Goal: Information Seeking & Learning: Learn about a topic

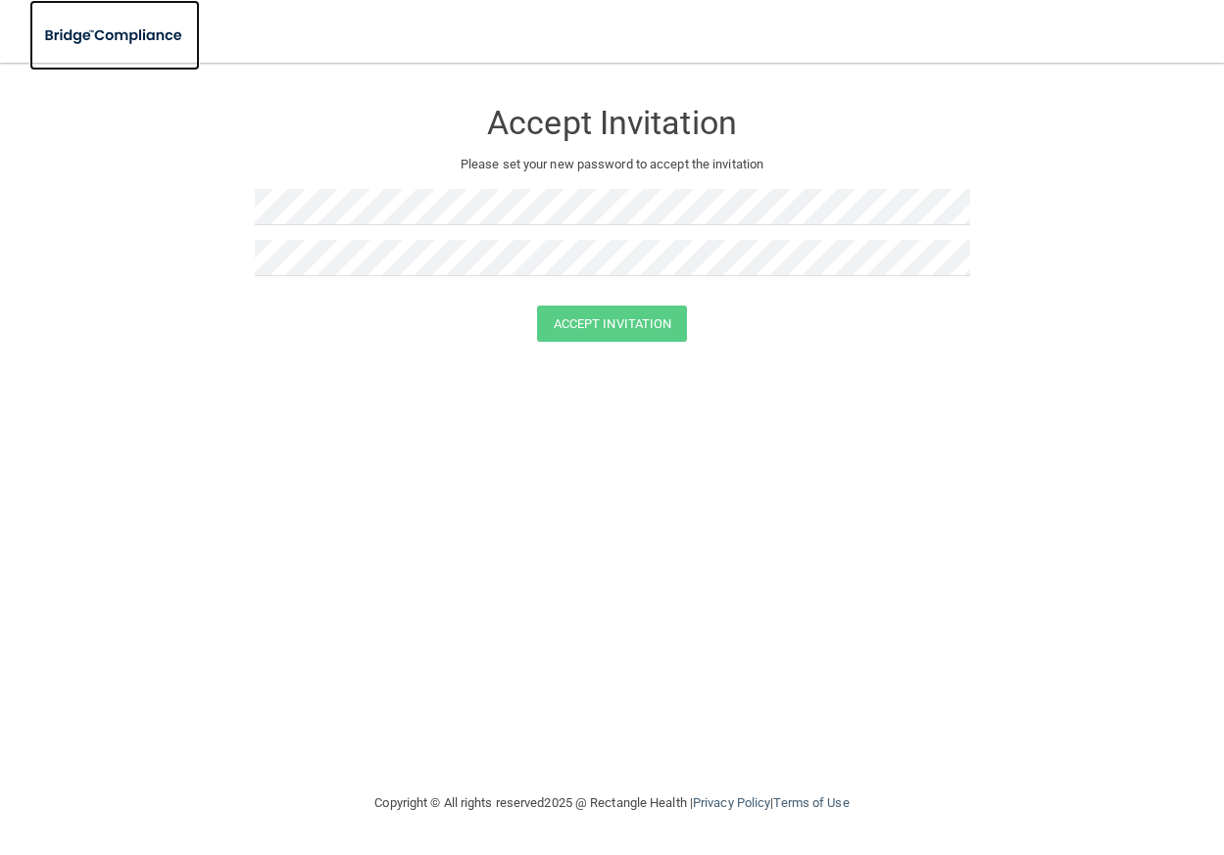
click at [138, 38] on img at bounding box center [114, 36] width 171 height 40
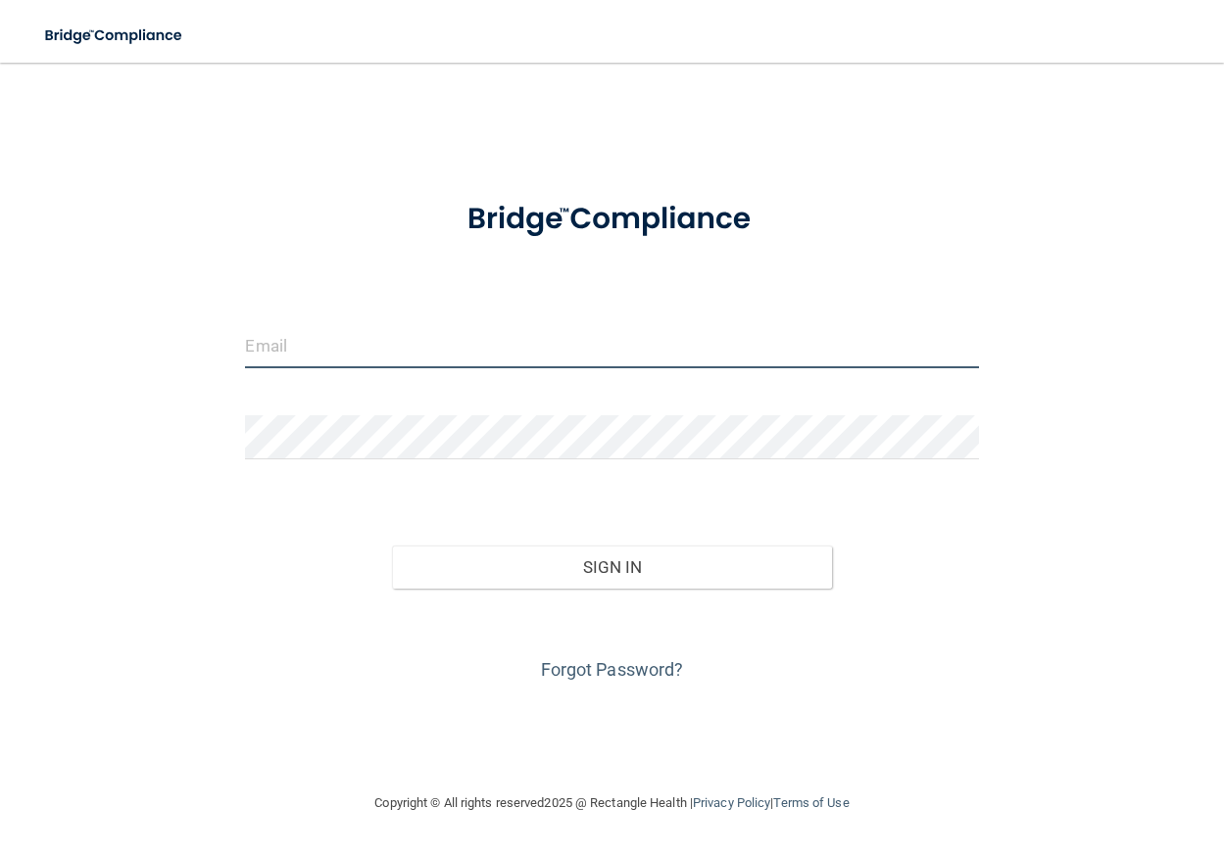
click at [314, 327] on input "email" at bounding box center [611, 346] width 733 height 44
type input "[EMAIL_ADDRESS][DOMAIN_NAME]"
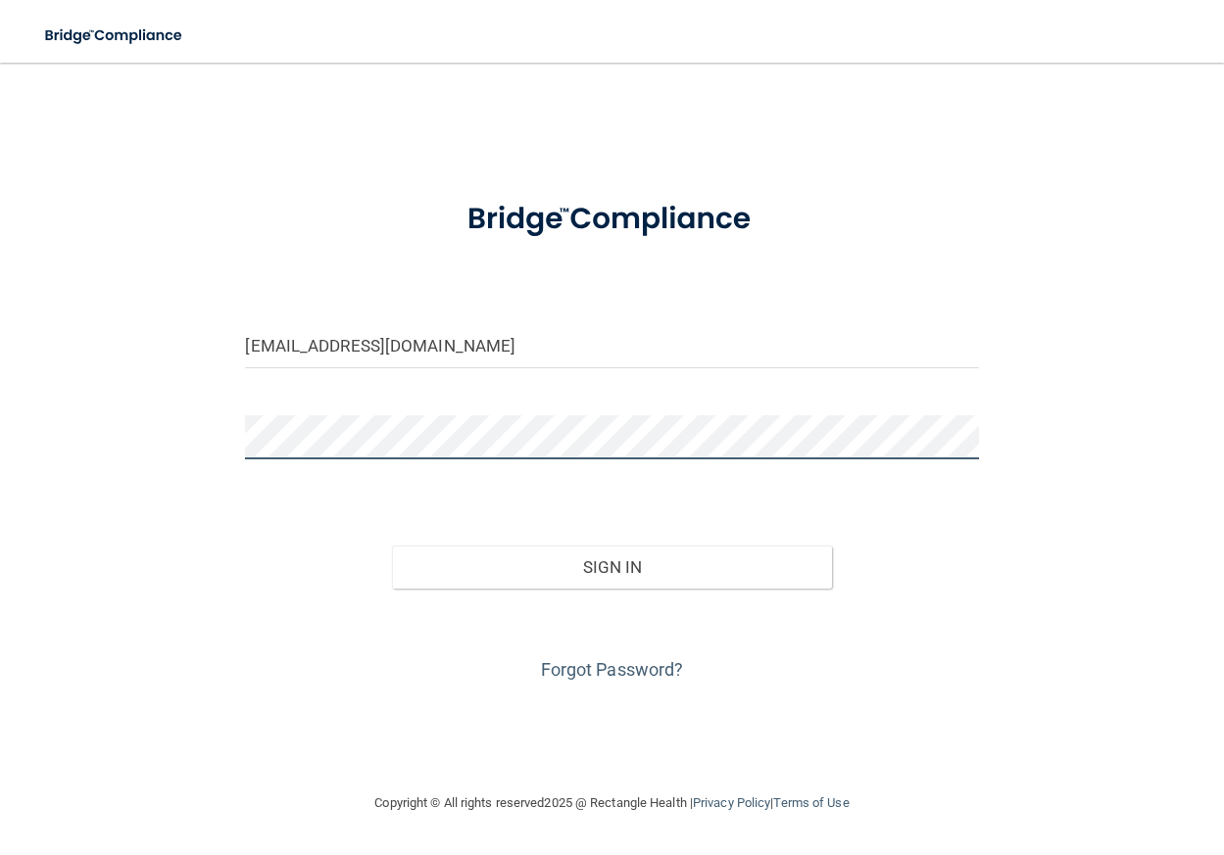
click at [392, 546] on button "Sign In" at bounding box center [612, 567] width 440 height 43
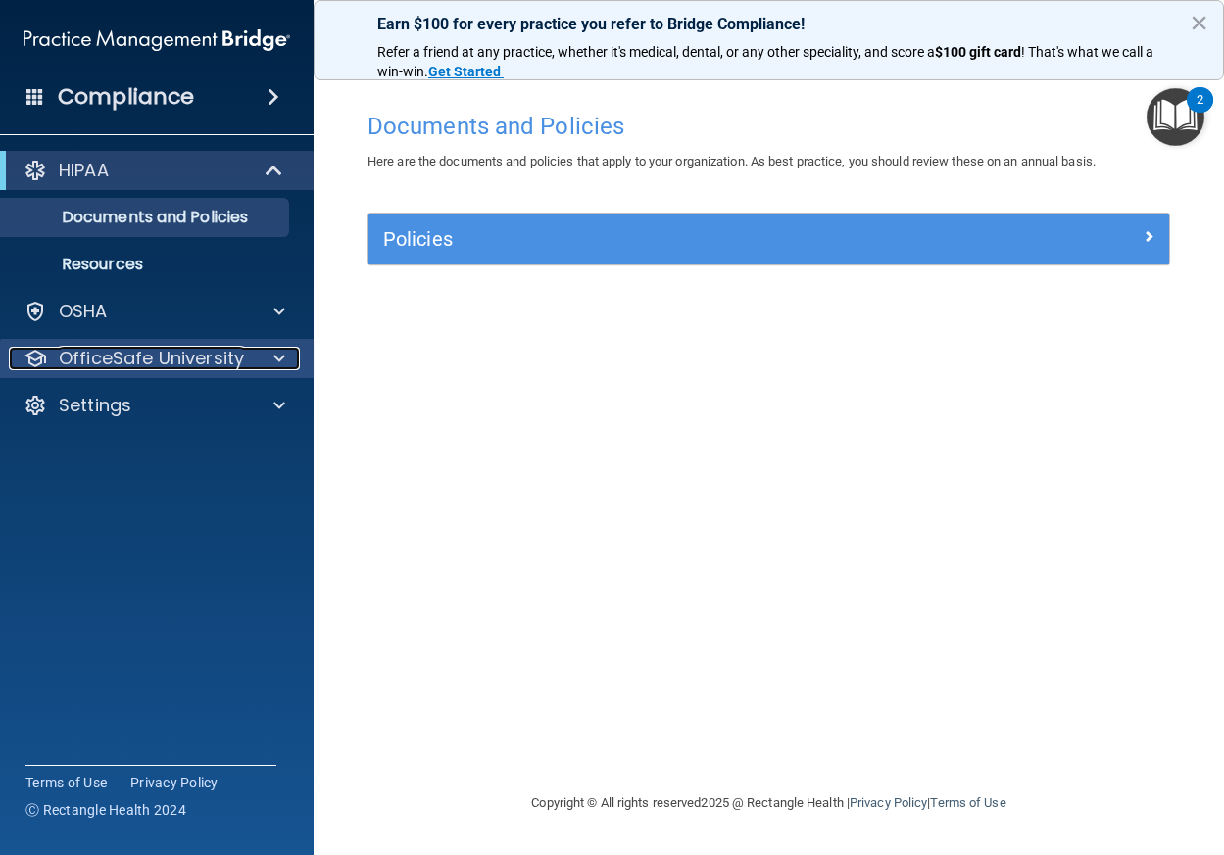
click at [279, 365] on span at bounding box center [279, 359] width 12 height 24
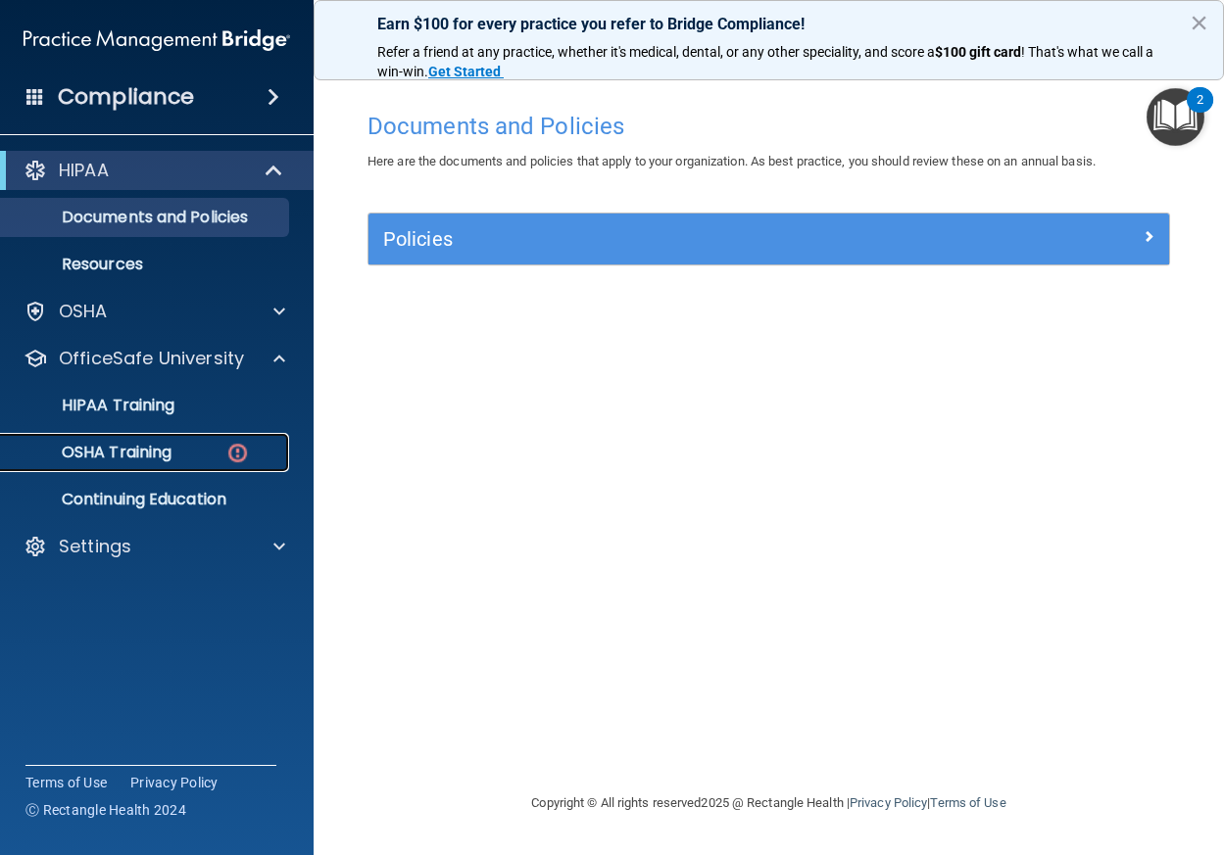
click at [229, 445] on img at bounding box center [237, 453] width 24 height 24
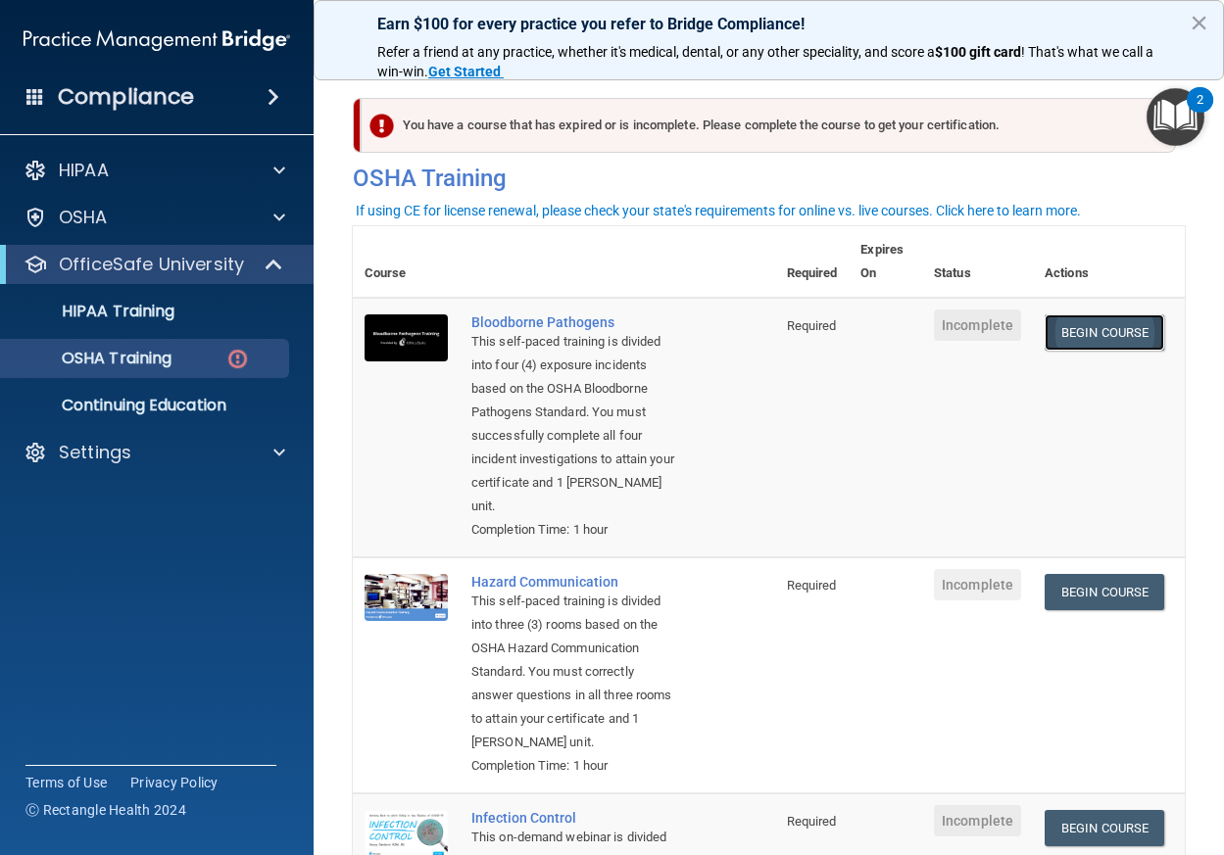
click at [1110, 334] on link "Begin Course" at bounding box center [1105, 333] width 120 height 36
